Goal: Find specific page/section: Find specific page/section

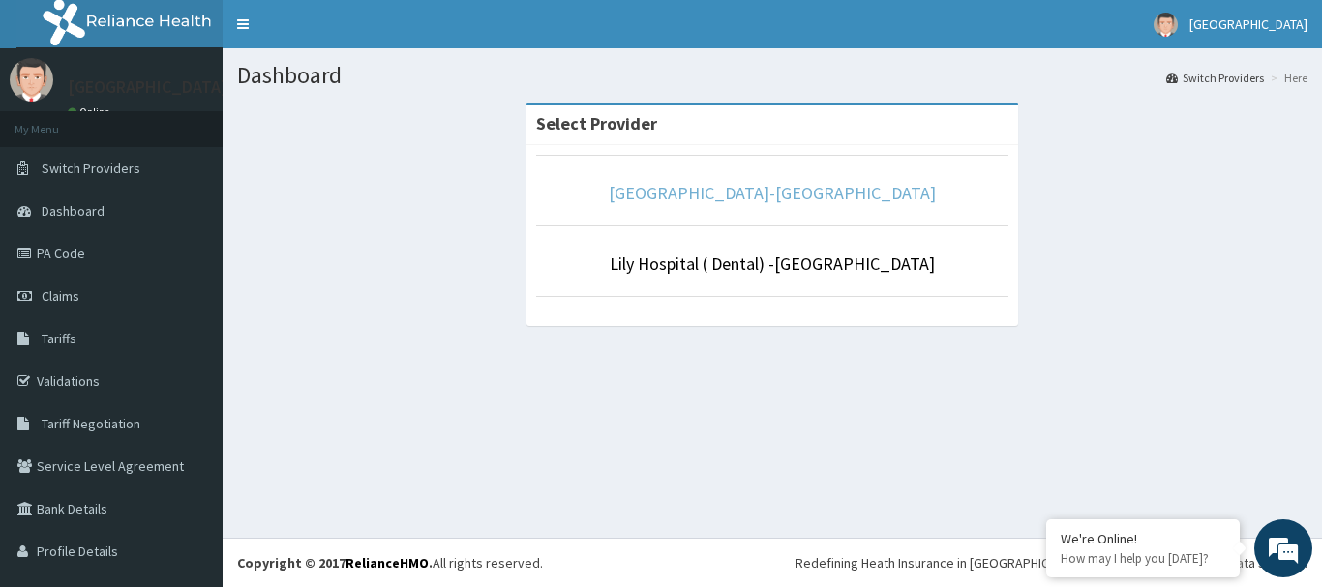
click at [763, 187] on link "[GEOGRAPHIC_DATA]-[GEOGRAPHIC_DATA]" at bounding box center [772, 193] width 327 height 22
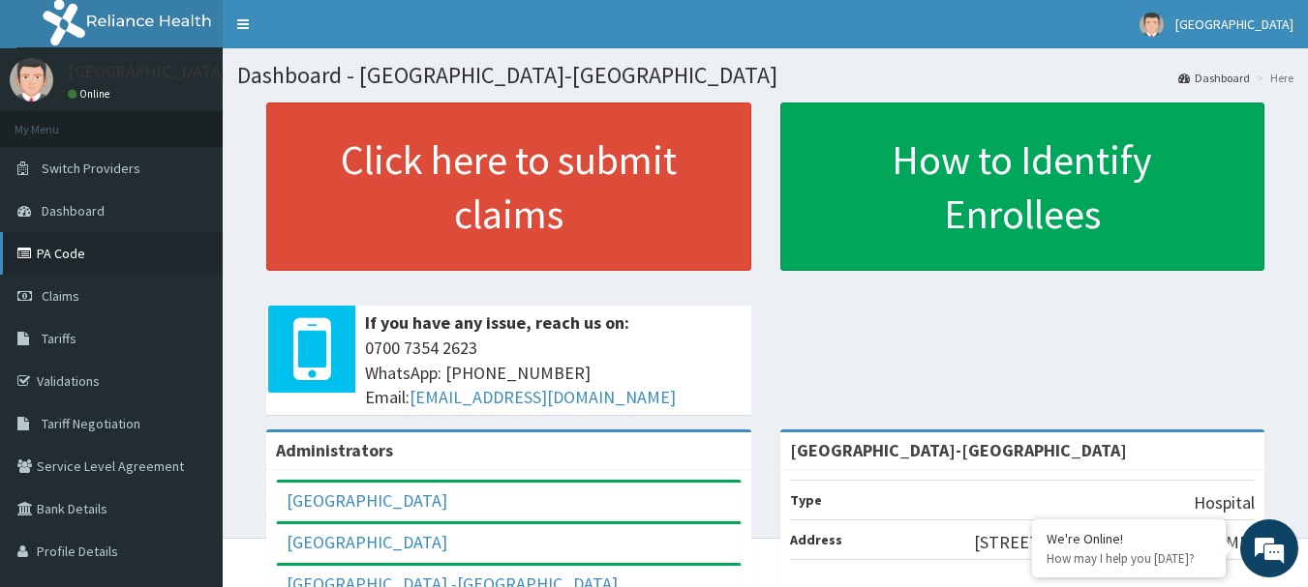
click at [48, 256] on link "PA Code" at bounding box center [111, 253] width 223 height 43
